Goal: Task Accomplishment & Management: Use online tool/utility

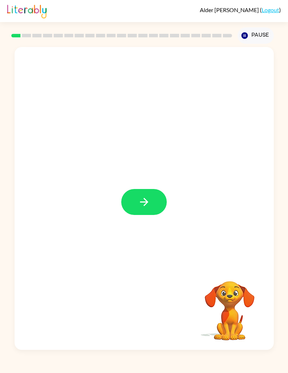
click at [139, 201] on icon "button" at bounding box center [144, 202] width 12 height 12
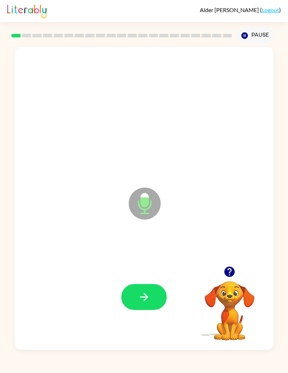
click at [138, 293] on icon "button" at bounding box center [144, 297] width 12 height 12
click at [148, 287] on button "button" at bounding box center [144, 297] width 46 height 26
click at [142, 301] on icon "button" at bounding box center [144, 297] width 12 height 12
click at [136, 290] on button "button" at bounding box center [144, 297] width 46 height 26
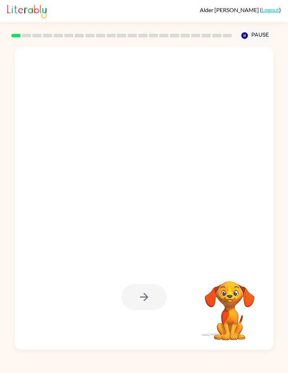
click at [148, 297] on div at bounding box center [144, 297] width 46 height 26
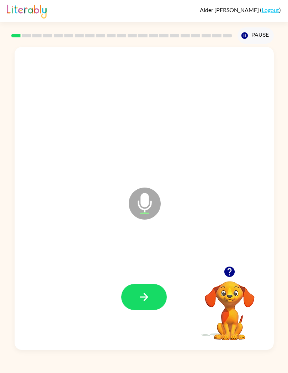
click at [143, 299] on icon "button" at bounding box center [144, 297] width 12 height 12
click at [150, 299] on button "button" at bounding box center [144, 297] width 46 height 26
click at [136, 307] on button "button" at bounding box center [144, 297] width 46 height 26
click at [146, 305] on button "button" at bounding box center [144, 297] width 46 height 26
click at [153, 298] on button "button" at bounding box center [144, 297] width 46 height 26
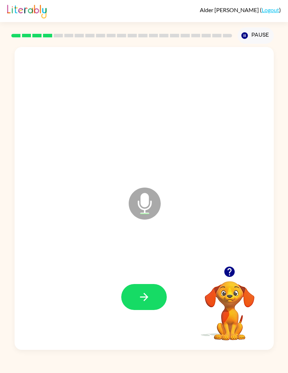
click at [136, 302] on button "button" at bounding box center [144, 297] width 46 height 26
click at [157, 300] on button "button" at bounding box center [144, 297] width 46 height 26
click at [138, 306] on button "button" at bounding box center [144, 297] width 46 height 26
click at [144, 295] on icon "button" at bounding box center [144, 297] width 12 height 12
click at [148, 286] on button "button" at bounding box center [144, 297] width 46 height 26
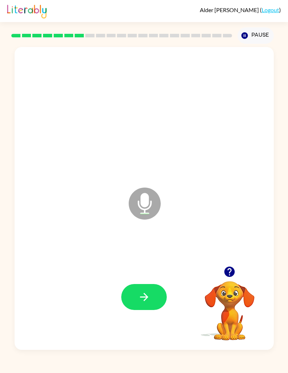
click at [149, 300] on icon "button" at bounding box center [144, 297] width 12 height 12
click at [141, 302] on icon "button" at bounding box center [144, 297] width 12 height 12
click at [143, 301] on icon "button" at bounding box center [144, 297] width 12 height 12
click at [149, 291] on icon "button" at bounding box center [144, 297] width 12 height 12
click at [143, 309] on button "button" at bounding box center [144, 297] width 46 height 26
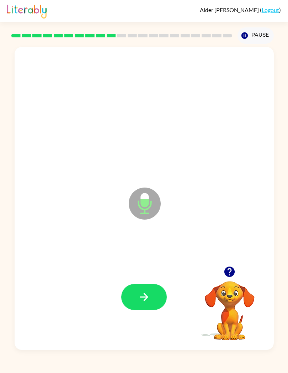
click at [151, 299] on button "button" at bounding box center [144, 297] width 46 height 26
click at [160, 303] on button "button" at bounding box center [144, 297] width 46 height 26
click at [144, 296] on icon "button" at bounding box center [144, 297] width 12 height 12
click at [153, 287] on button "button" at bounding box center [144, 297] width 46 height 26
click at [132, 305] on button "button" at bounding box center [144, 297] width 46 height 26
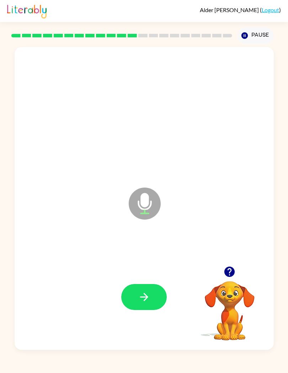
click at [141, 301] on icon "button" at bounding box center [144, 297] width 12 height 12
click at [143, 309] on button "button" at bounding box center [144, 297] width 46 height 26
click at [148, 301] on icon "button" at bounding box center [144, 297] width 12 height 12
click at [145, 289] on button "button" at bounding box center [144, 297] width 46 height 26
click at [146, 290] on button "button" at bounding box center [144, 297] width 46 height 26
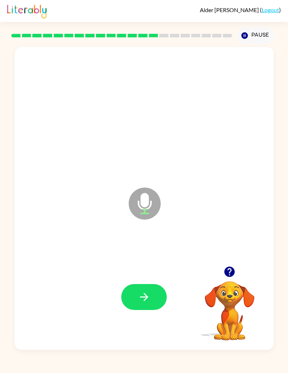
click at [131, 300] on button "button" at bounding box center [144, 297] width 46 height 26
click at [141, 295] on icon "button" at bounding box center [144, 297] width 12 height 12
click at [143, 301] on icon "button" at bounding box center [144, 297] width 12 height 12
click at [144, 300] on icon "button" at bounding box center [144, 297] width 12 height 12
click at [145, 297] on icon "button" at bounding box center [144, 297] width 8 height 8
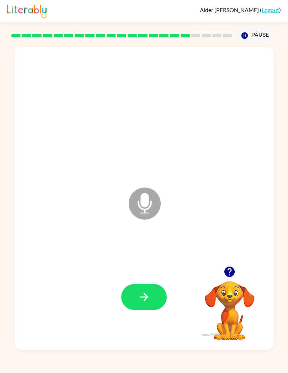
click at [143, 306] on button "button" at bounding box center [144, 297] width 46 height 26
click at [132, 296] on button "button" at bounding box center [144, 297] width 46 height 26
click at [244, 39] on icon "Pause" at bounding box center [245, 36] width 8 height 8
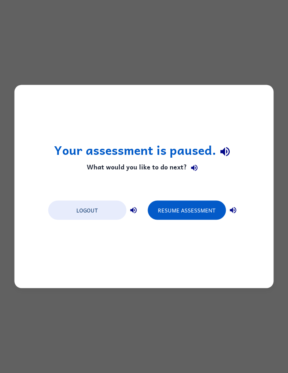
click at [199, 194] on div "Your assessment is paused. What would you like to do next? Logout Resume Assess…" at bounding box center [144, 186] width 259 height 203
click at [196, 211] on button "Resume Assessment" at bounding box center [187, 210] width 78 height 19
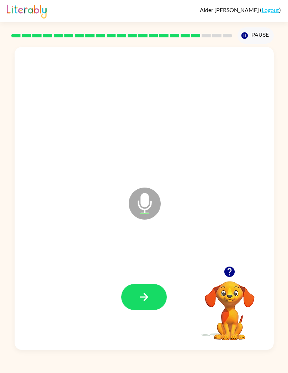
click at [229, 271] on icon "button" at bounding box center [229, 271] width 10 height 10
click at [153, 305] on button "button" at bounding box center [144, 297] width 46 height 26
click at [145, 299] on icon "button" at bounding box center [144, 297] width 12 height 12
click at [154, 302] on button "button" at bounding box center [144, 297] width 46 height 26
click at [139, 306] on button "button" at bounding box center [144, 297] width 46 height 26
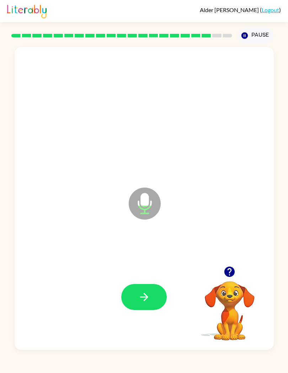
click at [146, 300] on icon "button" at bounding box center [144, 297] width 8 height 8
click at [145, 305] on button "button" at bounding box center [144, 297] width 46 height 26
click at [149, 296] on icon "button" at bounding box center [144, 297] width 12 height 12
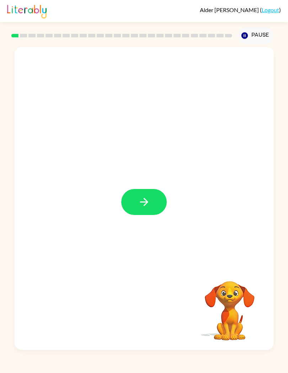
click at [147, 209] on button "button" at bounding box center [144, 202] width 46 height 26
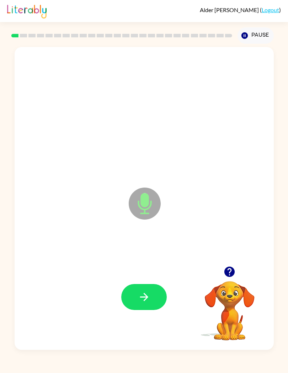
click at [138, 295] on icon "button" at bounding box center [144, 297] width 12 height 12
click at [137, 284] on button "button" at bounding box center [144, 297] width 46 height 26
click at [141, 297] on icon "button" at bounding box center [144, 297] width 8 height 8
click at [150, 302] on icon "button" at bounding box center [144, 297] width 12 height 12
click at [144, 290] on button "button" at bounding box center [144, 297] width 46 height 26
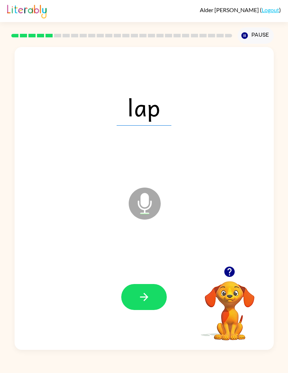
click at [144, 301] on icon "button" at bounding box center [144, 297] width 8 height 8
click at [147, 309] on button "button" at bounding box center [144, 297] width 46 height 26
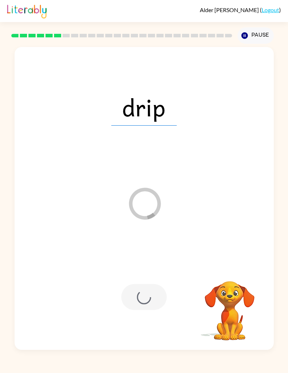
click at [143, 302] on div at bounding box center [144, 297] width 46 height 26
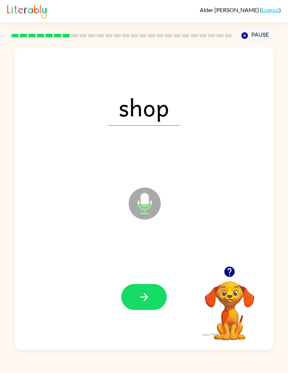
click at [155, 277] on div at bounding box center [144, 296] width 245 height 91
click at [146, 307] on button "button" at bounding box center [144, 297] width 46 height 26
click at [156, 286] on button "button" at bounding box center [144, 297] width 46 height 26
click at [152, 296] on button "button" at bounding box center [144, 297] width 46 height 26
click at [145, 289] on button "button" at bounding box center [144, 297] width 46 height 26
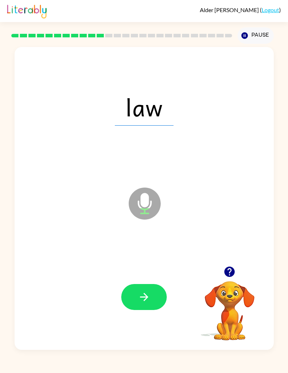
click at [136, 295] on button "button" at bounding box center [144, 297] width 46 height 26
click at [143, 310] on button "button" at bounding box center [144, 297] width 46 height 26
click at [154, 298] on button "button" at bounding box center [144, 297] width 46 height 26
click at [143, 306] on button "button" at bounding box center [144, 297] width 46 height 26
click at [141, 302] on icon "button" at bounding box center [144, 297] width 12 height 12
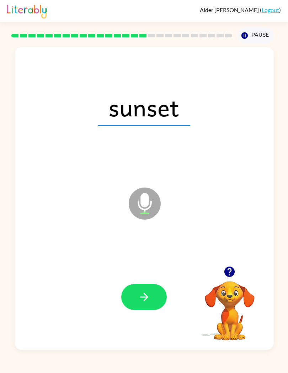
click at [143, 288] on button "button" at bounding box center [144, 297] width 46 height 26
click at [153, 281] on div at bounding box center [144, 296] width 245 height 91
click at [153, 305] on button "button" at bounding box center [144, 297] width 46 height 26
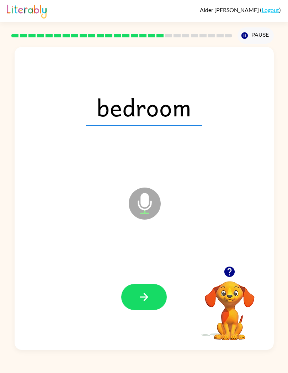
click at [136, 305] on button "button" at bounding box center [144, 297] width 46 height 26
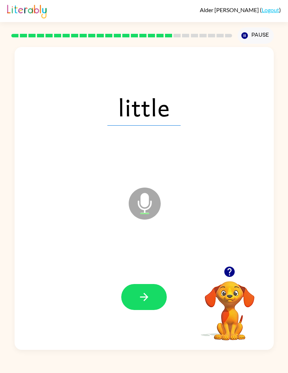
click at [130, 276] on div at bounding box center [144, 296] width 245 height 91
click at [154, 300] on button "button" at bounding box center [144, 297] width 46 height 26
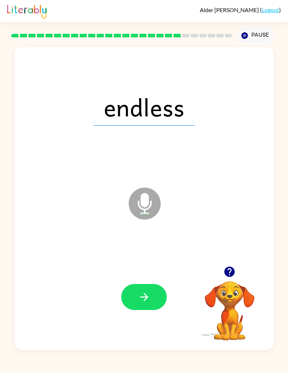
click at [158, 315] on div at bounding box center [144, 296] width 245 height 91
click at [153, 298] on button "button" at bounding box center [144, 297] width 46 height 26
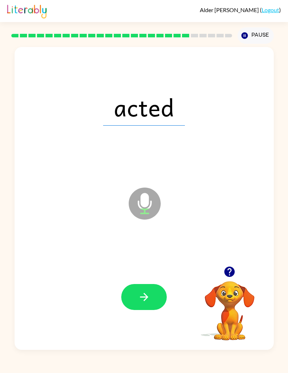
click at [146, 296] on icon "button" at bounding box center [144, 297] width 8 height 8
click at [148, 302] on icon "button" at bounding box center [144, 297] width 12 height 12
click at [153, 301] on button "button" at bounding box center [144, 297] width 46 height 26
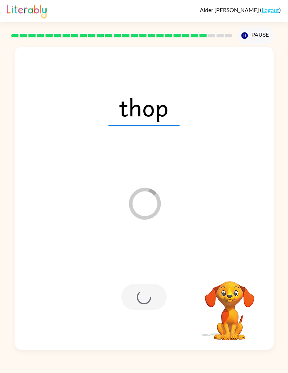
click at [165, 312] on div at bounding box center [144, 296] width 245 height 91
click at [155, 302] on div at bounding box center [144, 297] width 46 height 26
click at [143, 297] on div at bounding box center [144, 297] width 46 height 26
click at [143, 296] on div at bounding box center [144, 297] width 46 height 26
click at [279, 8] on link "Logout" at bounding box center [270, 9] width 17 height 7
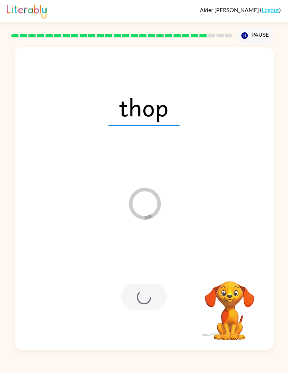
click at [271, 9] on link "Logout" at bounding box center [270, 9] width 17 height 7
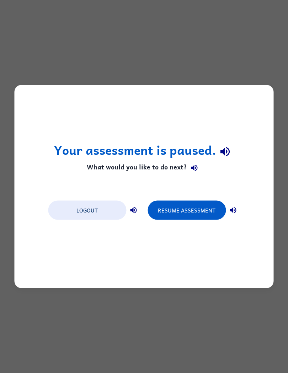
click at [195, 210] on button "Resume Assessment" at bounding box center [187, 210] width 78 height 19
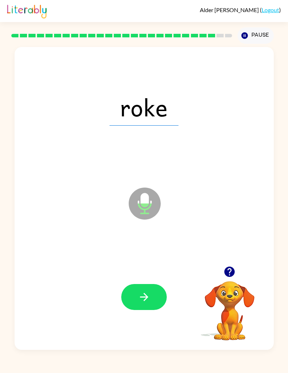
click at [151, 303] on button "button" at bounding box center [144, 297] width 46 height 26
click at [150, 303] on button "button" at bounding box center [144, 297] width 46 height 26
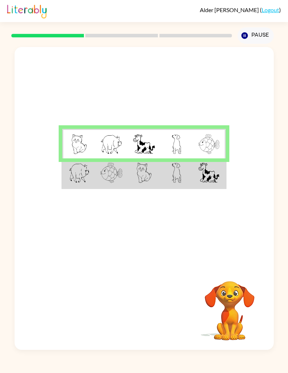
click at [165, 179] on td at bounding box center [176, 173] width 33 height 30
click at [164, 178] on td at bounding box center [176, 173] width 33 height 30
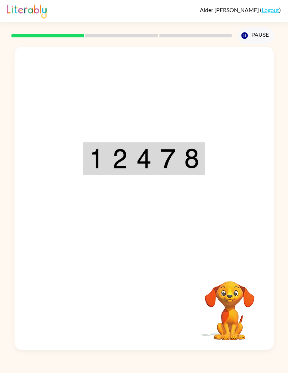
click at [149, 308] on div "Your browser must support playing .mp4 files to use Literably. Please try using…" at bounding box center [144, 198] width 259 height 303
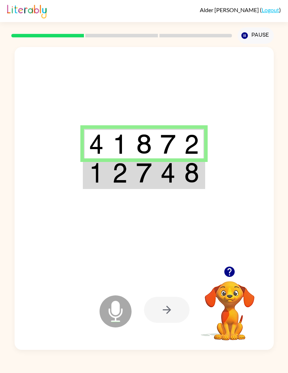
click at [146, 175] on img at bounding box center [143, 173] width 15 height 20
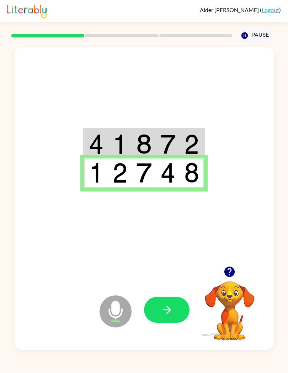
click at [164, 308] on icon "button" at bounding box center [167, 309] width 12 height 12
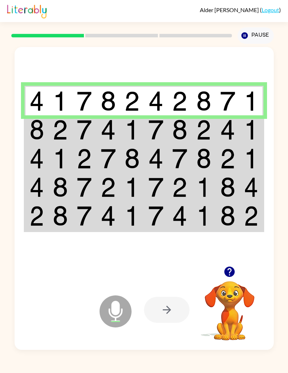
click at [122, 134] on td at bounding box center [132, 129] width 24 height 29
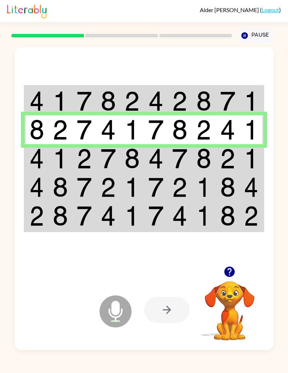
click at [133, 158] on img at bounding box center [132, 158] width 15 height 20
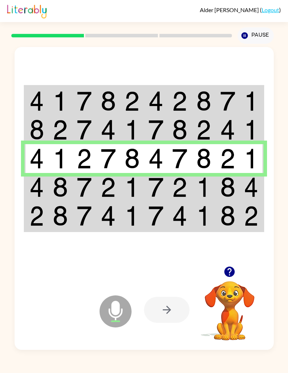
click at [93, 196] on td at bounding box center [84, 187] width 24 height 29
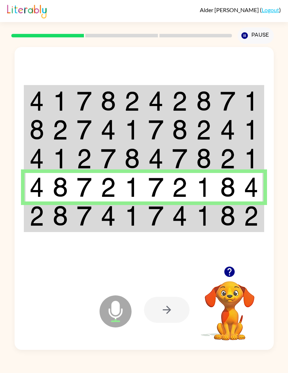
click at [148, 229] on td at bounding box center [156, 216] width 24 height 30
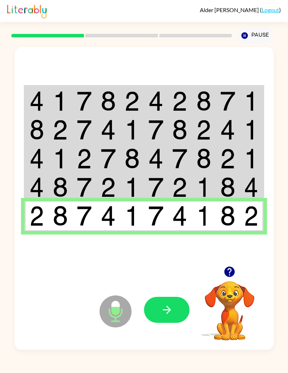
click at [171, 309] on icon "button" at bounding box center [167, 309] width 12 height 12
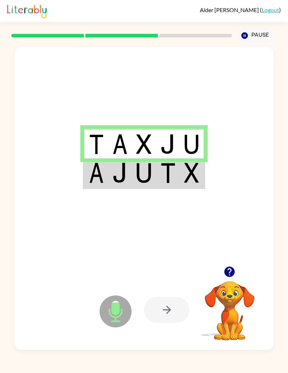
click at [138, 182] on img at bounding box center [143, 173] width 15 height 20
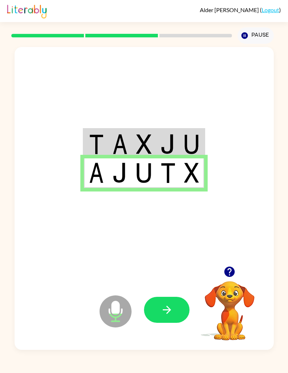
click at [166, 311] on icon "button" at bounding box center [167, 309] width 12 height 12
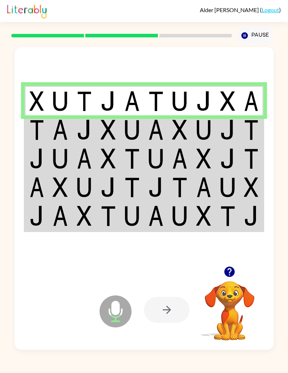
click at [116, 131] on td at bounding box center [108, 129] width 24 height 29
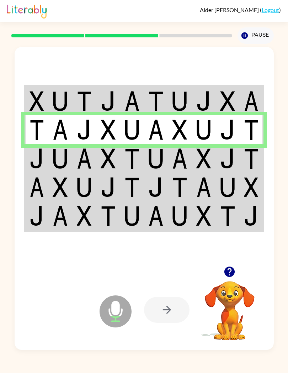
click at [126, 151] on img at bounding box center [132, 158] width 15 height 20
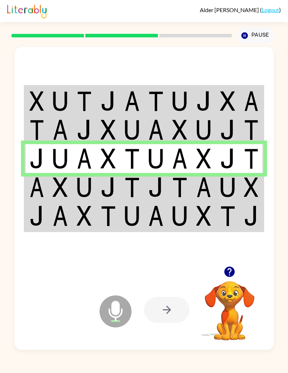
click at [176, 197] on img at bounding box center [179, 187] width 15 height 20
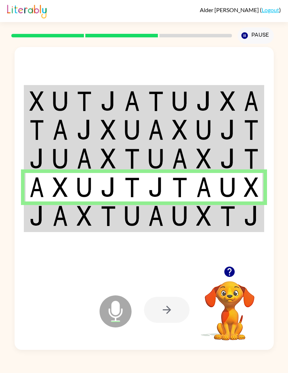
click at [146, 220] on td at bounding box center [156, 216] width 24 height 30
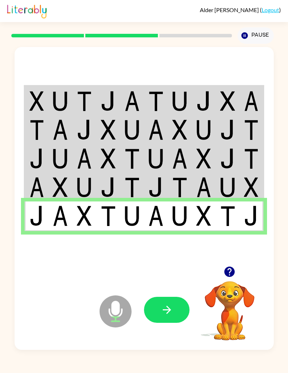
click at [161, 310] on icon "button" at bounding box center [167, 309] width 12 height 12
